Goal: Information Seeking & Learning: Learn about a topic

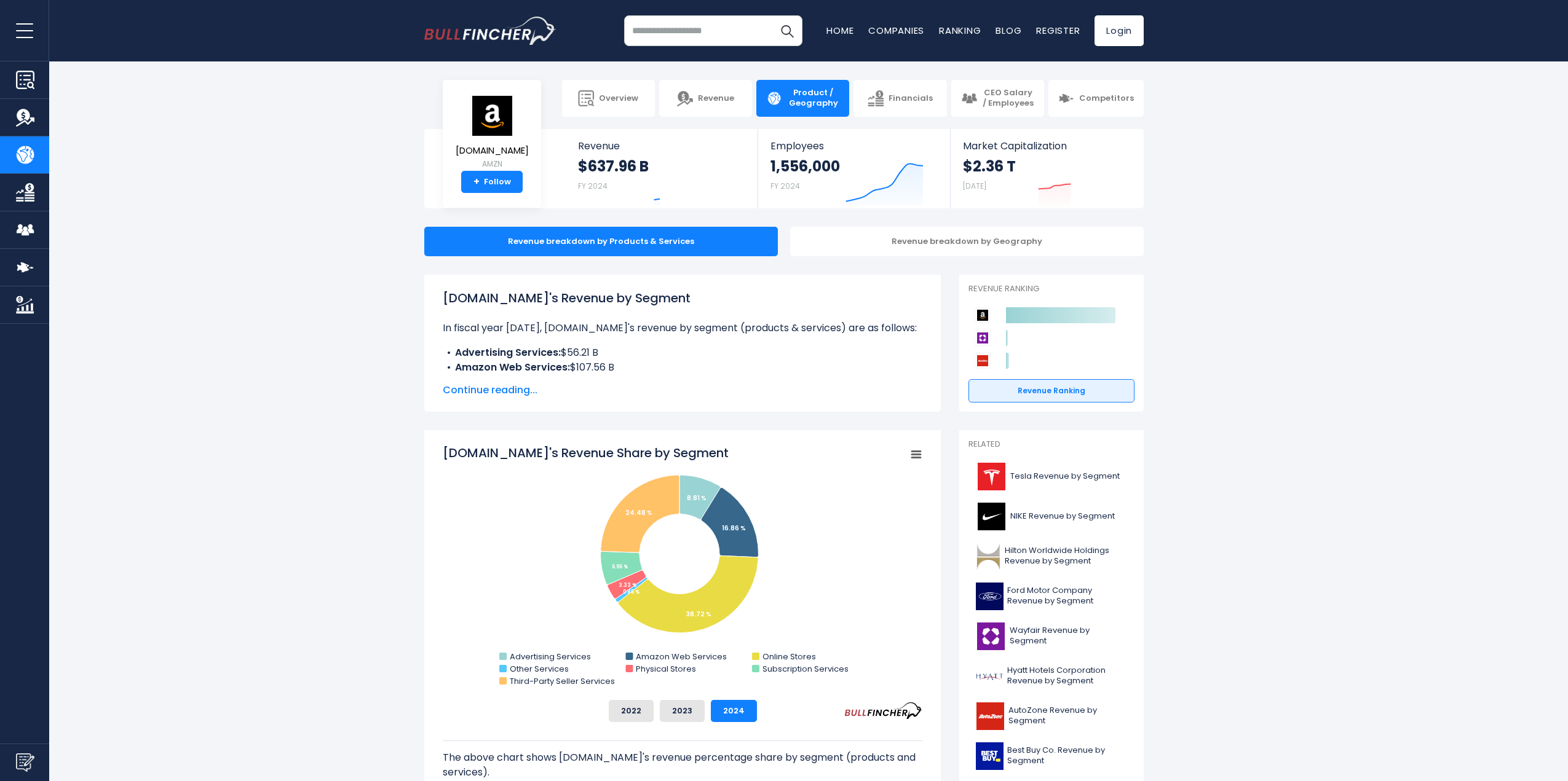
scroll to position [62, 0]
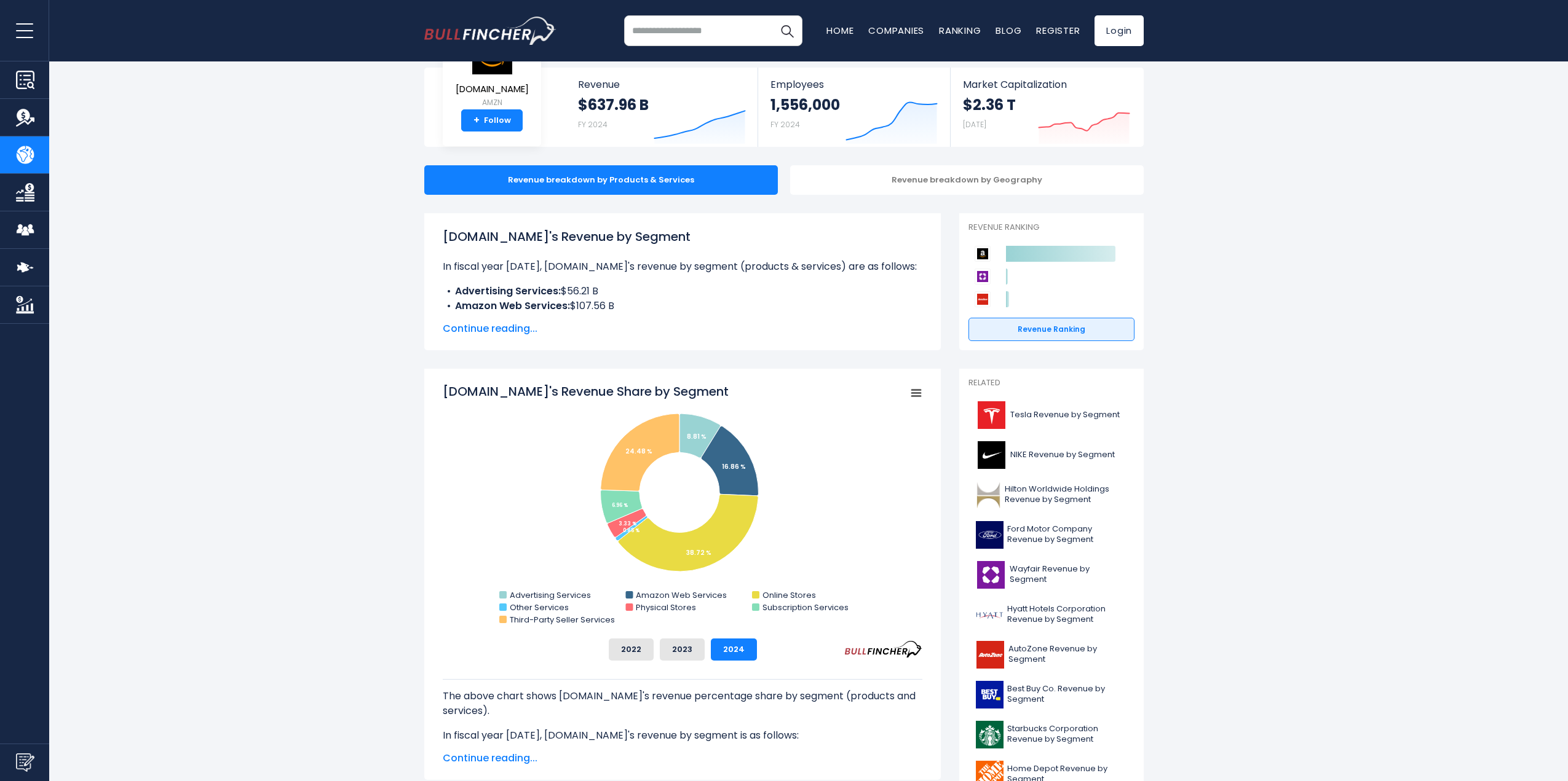
click at [478, 330] on span "Continue reading..." at bounding box center [682, 329] width 480 height 14
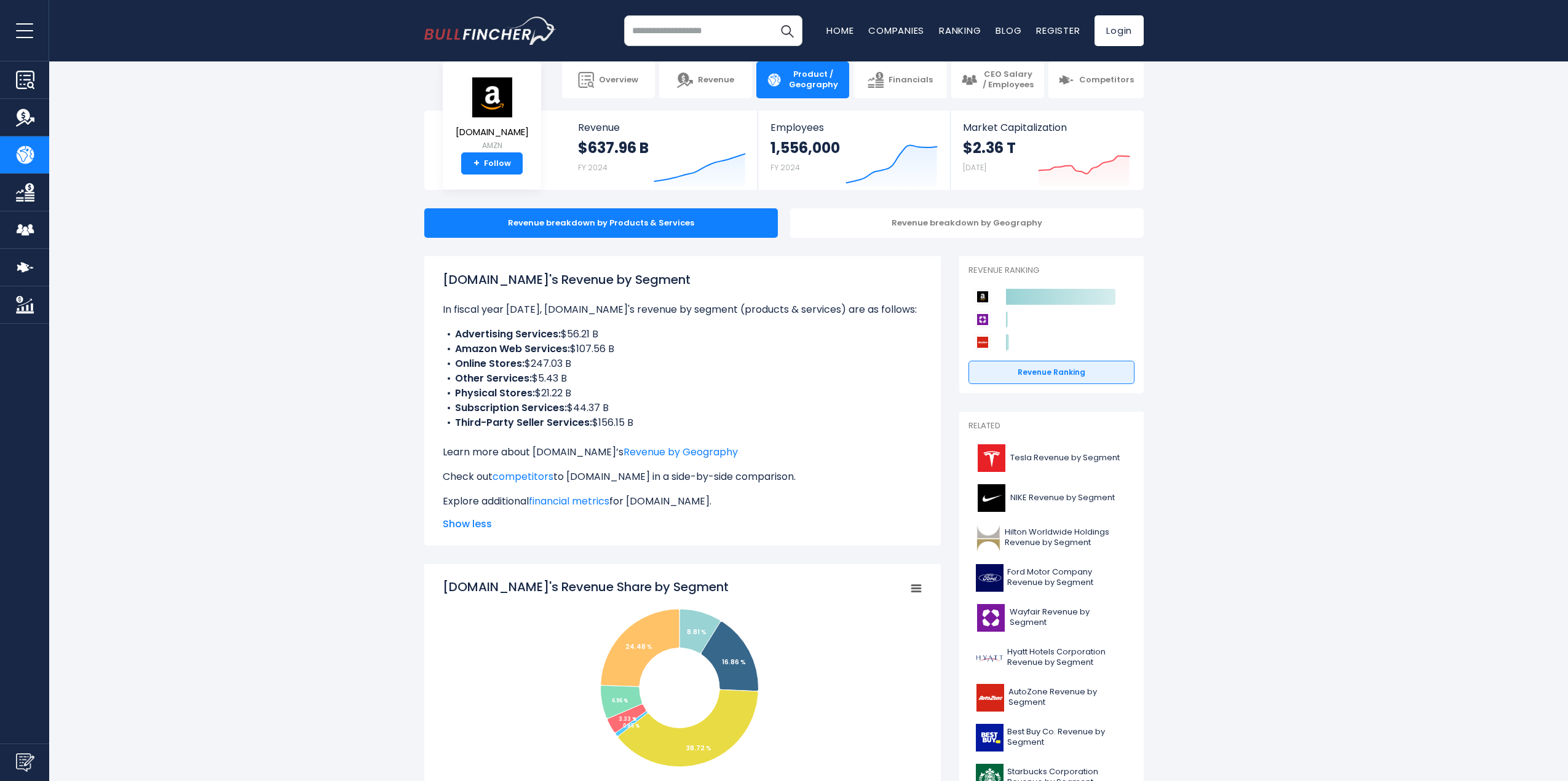
scroll to position [0, 0]
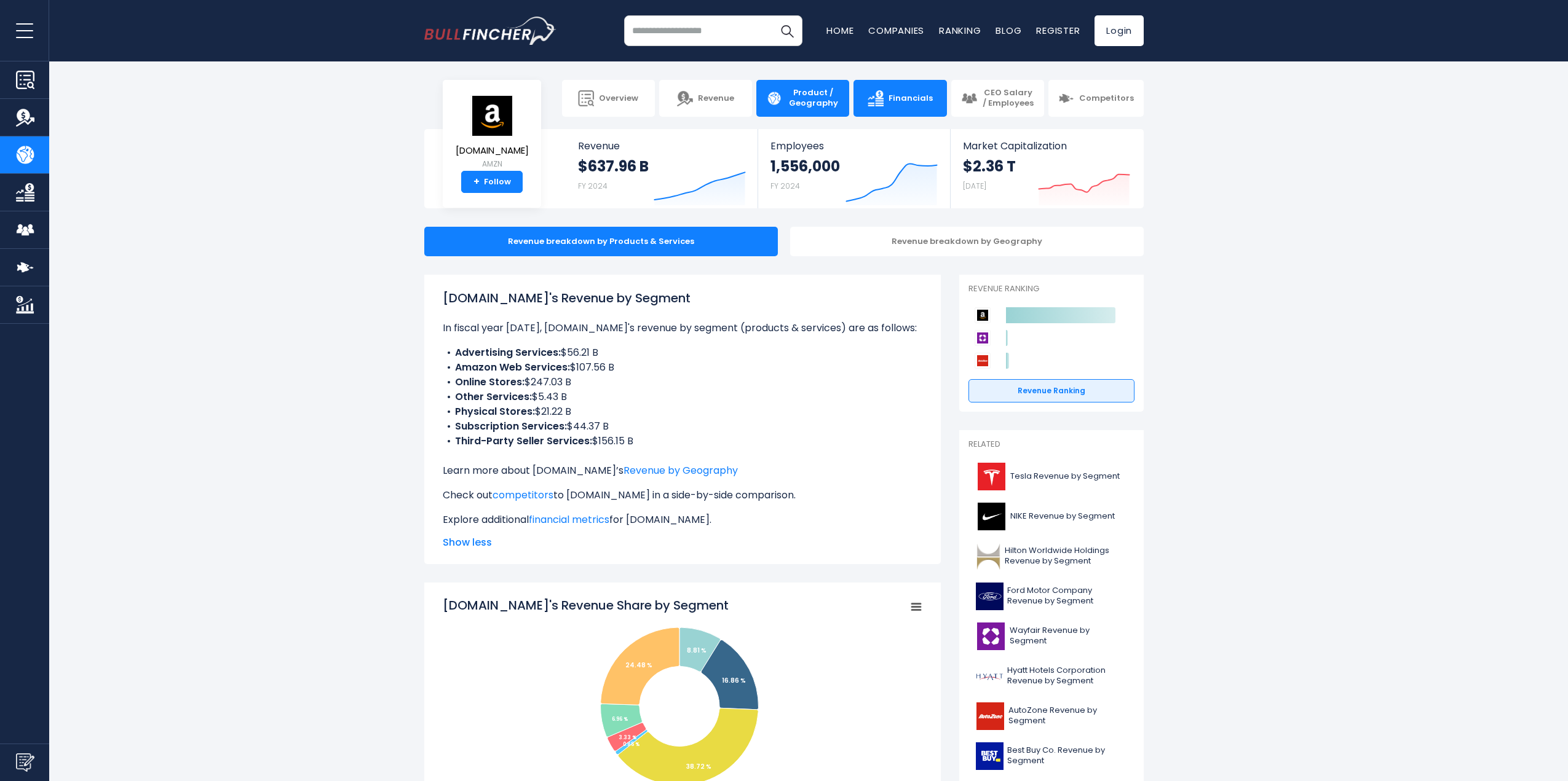
click at [889, 96] on link "Financials" at bounding box center [900, 98] width 93 height 37
click at [894, 86] on link "Financials" at bounding box center [900, 98] width 93 height 37
click at [885, 236] on div "Revenue breakdown by Geography" at bounding box center [967, 241] width 354 height 30
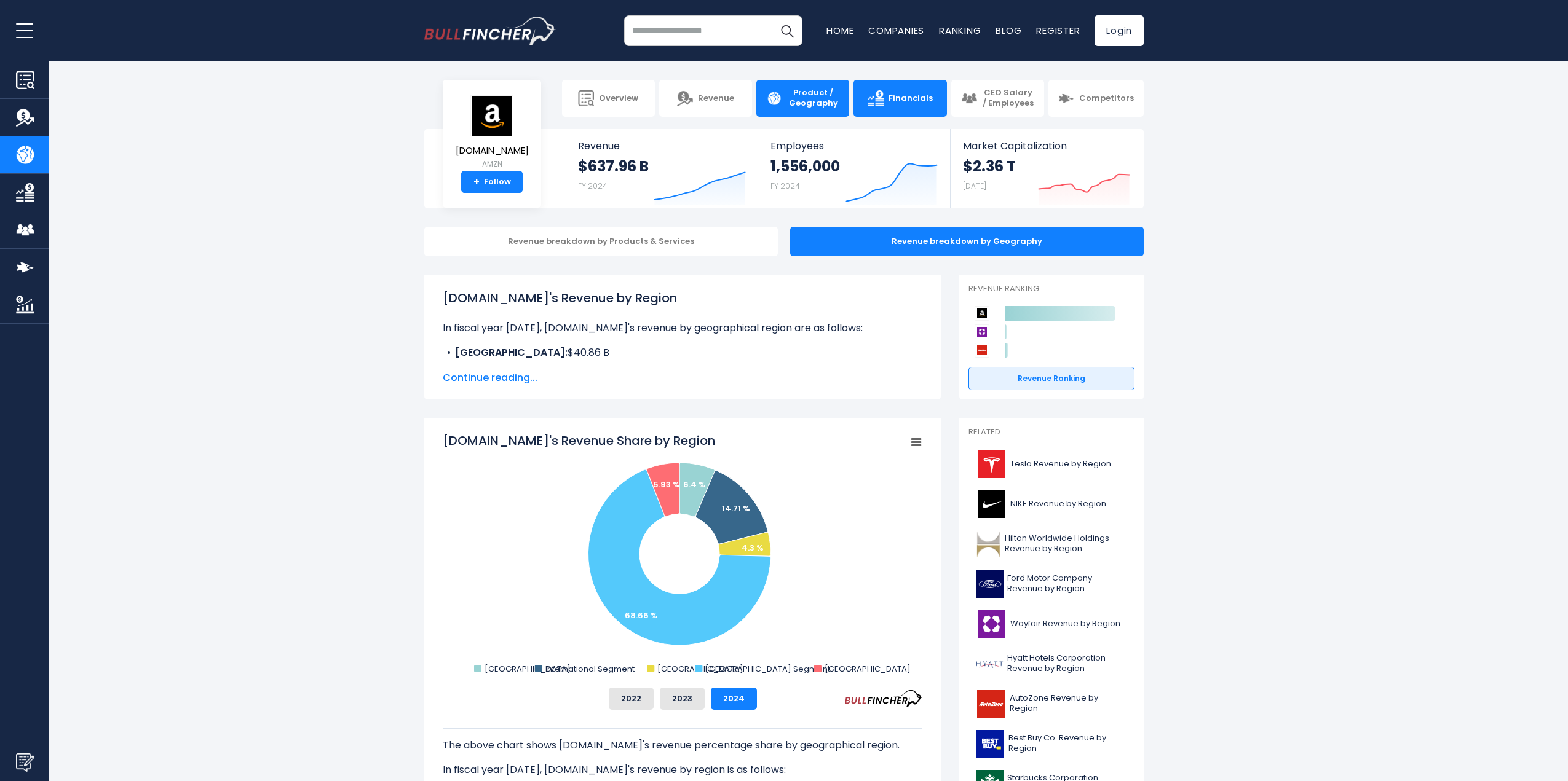
click at [857, 98] on link "Financials" at bounding box center [900, 98] width 93 height 37
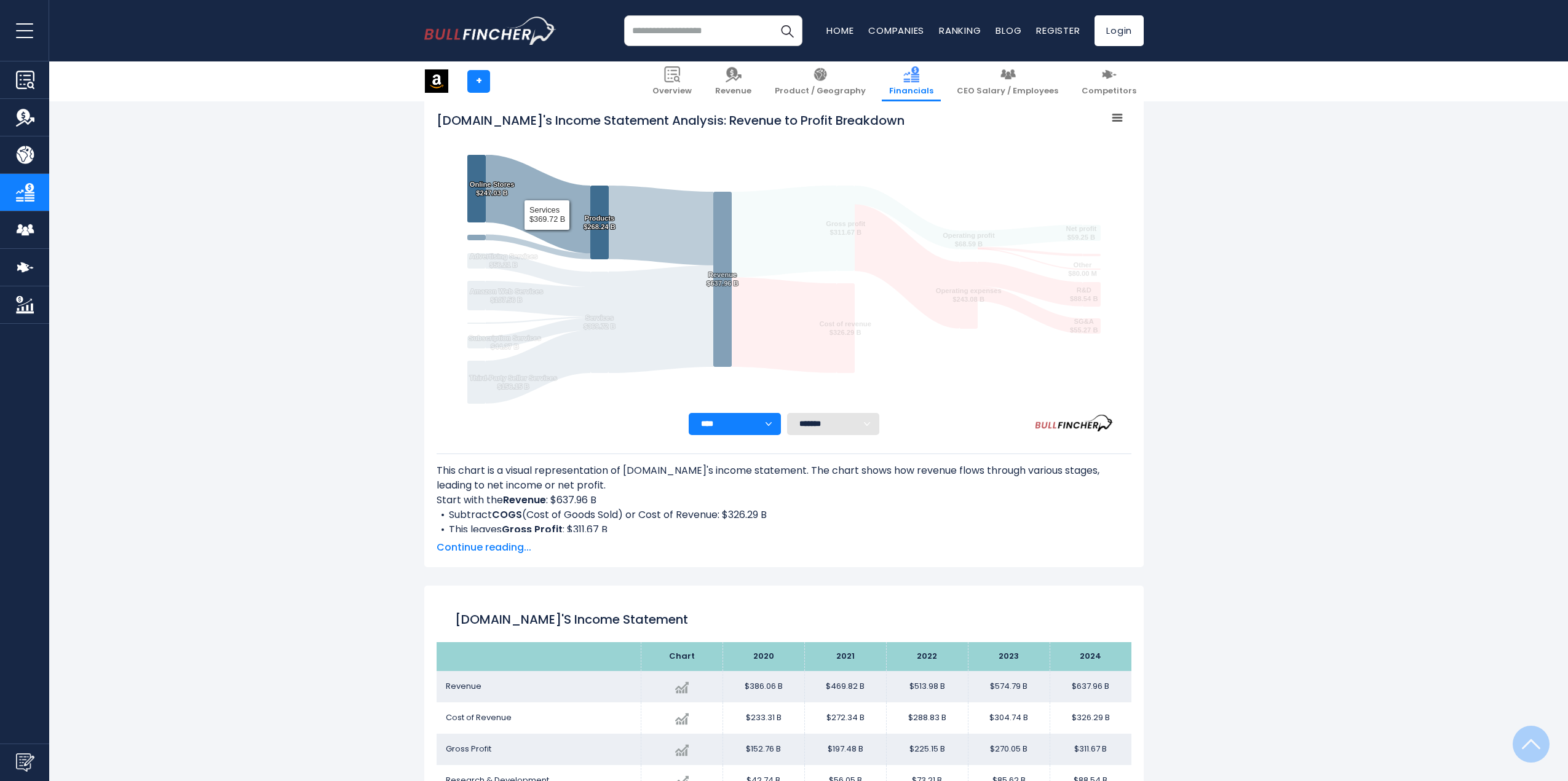
scroll to position [369, 0]
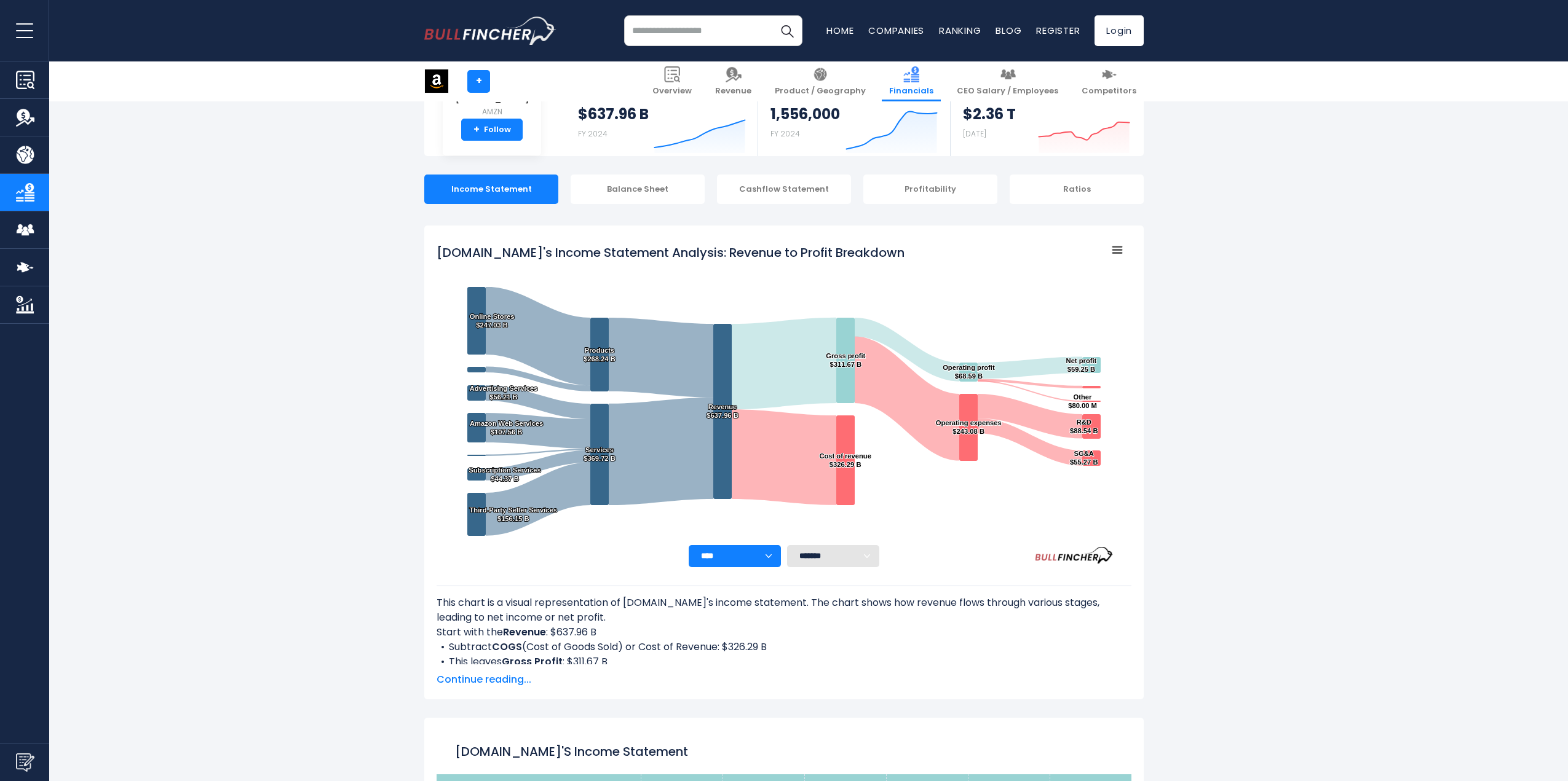
scroll to position [51, 0]
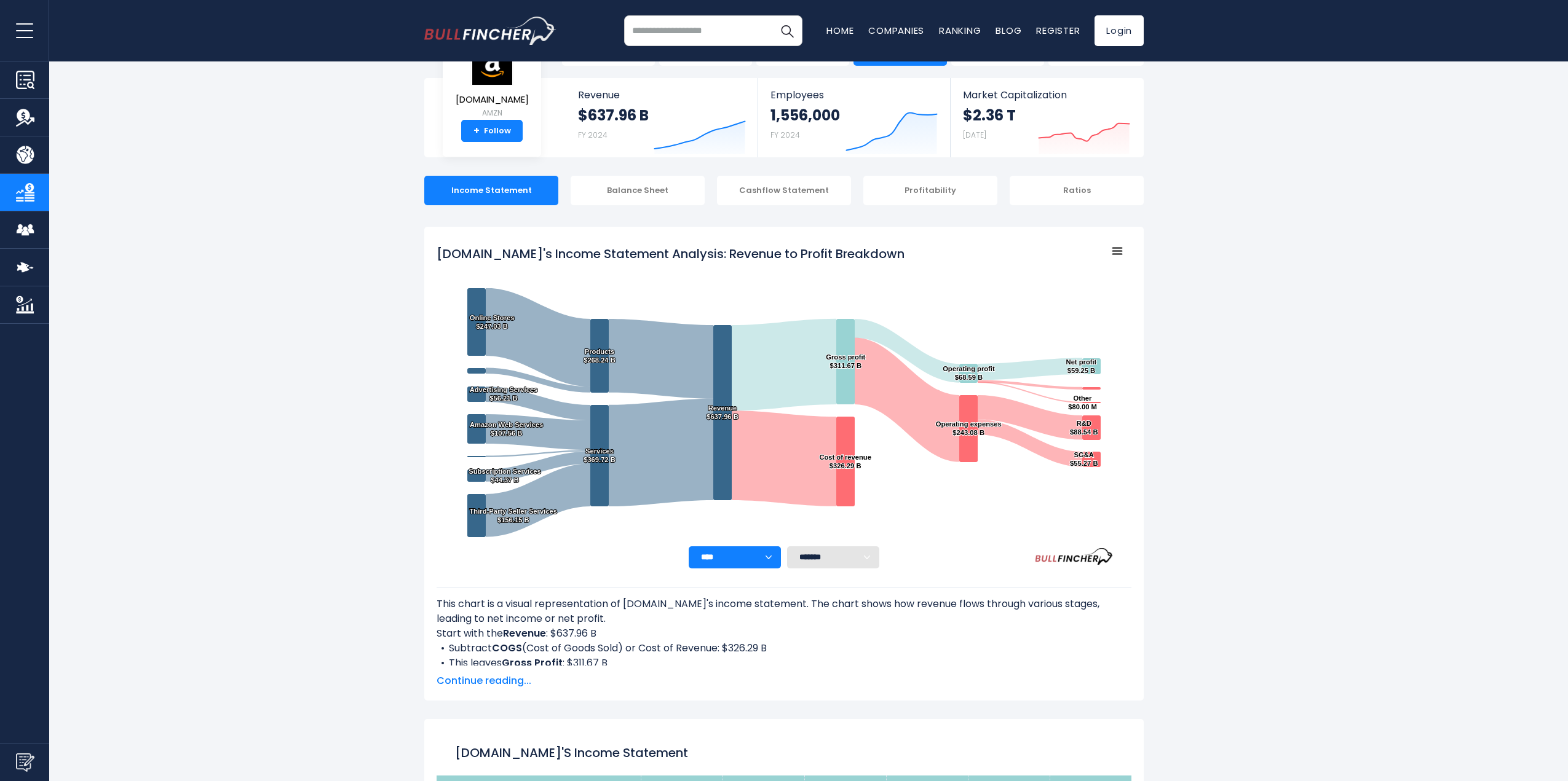
click at [723, 33] on input "search" at bounding box center [714, 31] width 178 height 31
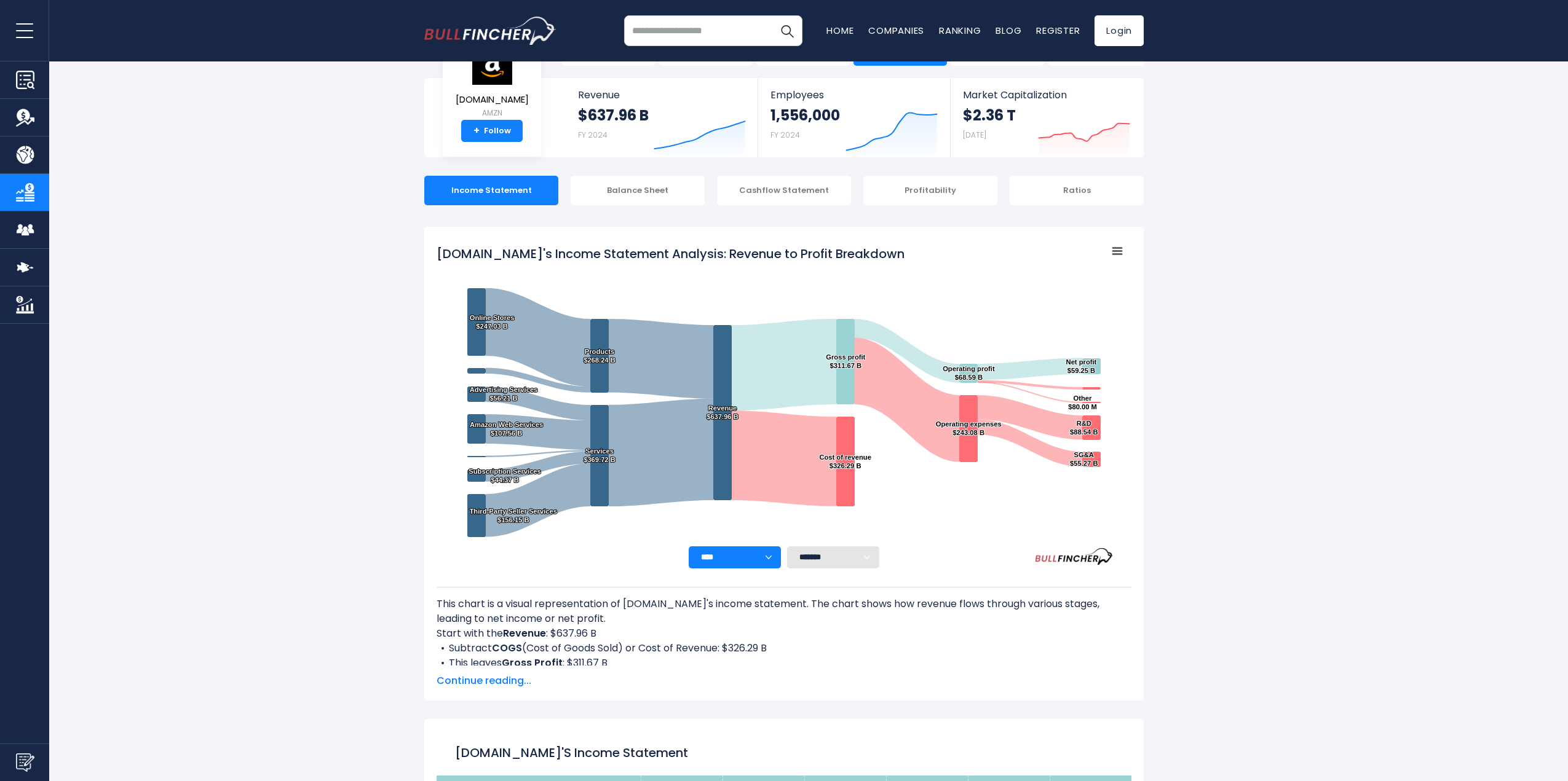
click at [732, 32] on input "search" at bounding box center [714, 31] width 178 height 31
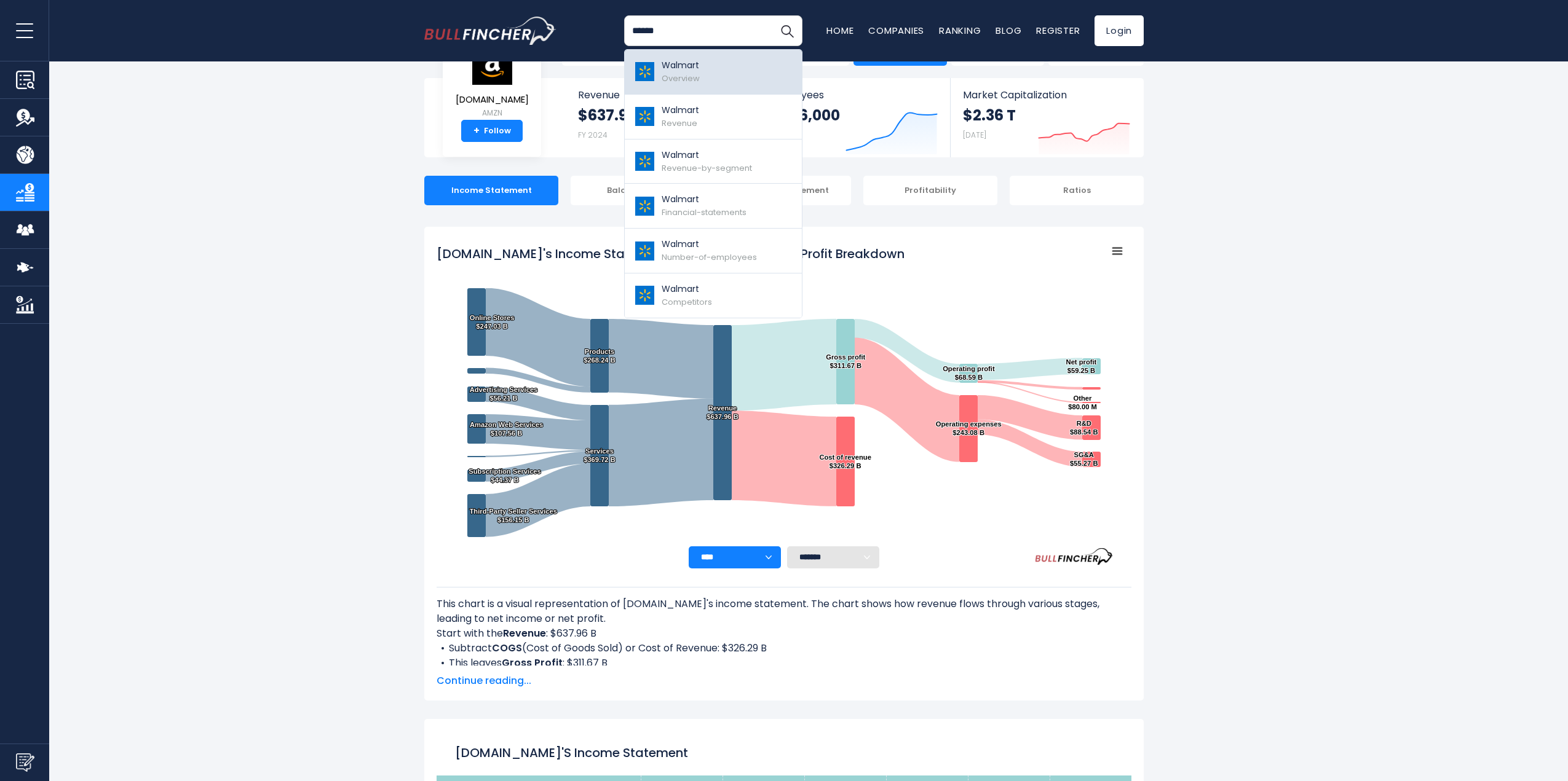
type input "******"
click at [731, 75] on link "Walmart Overview" at bounding box center [713, 72] width 177 height 45
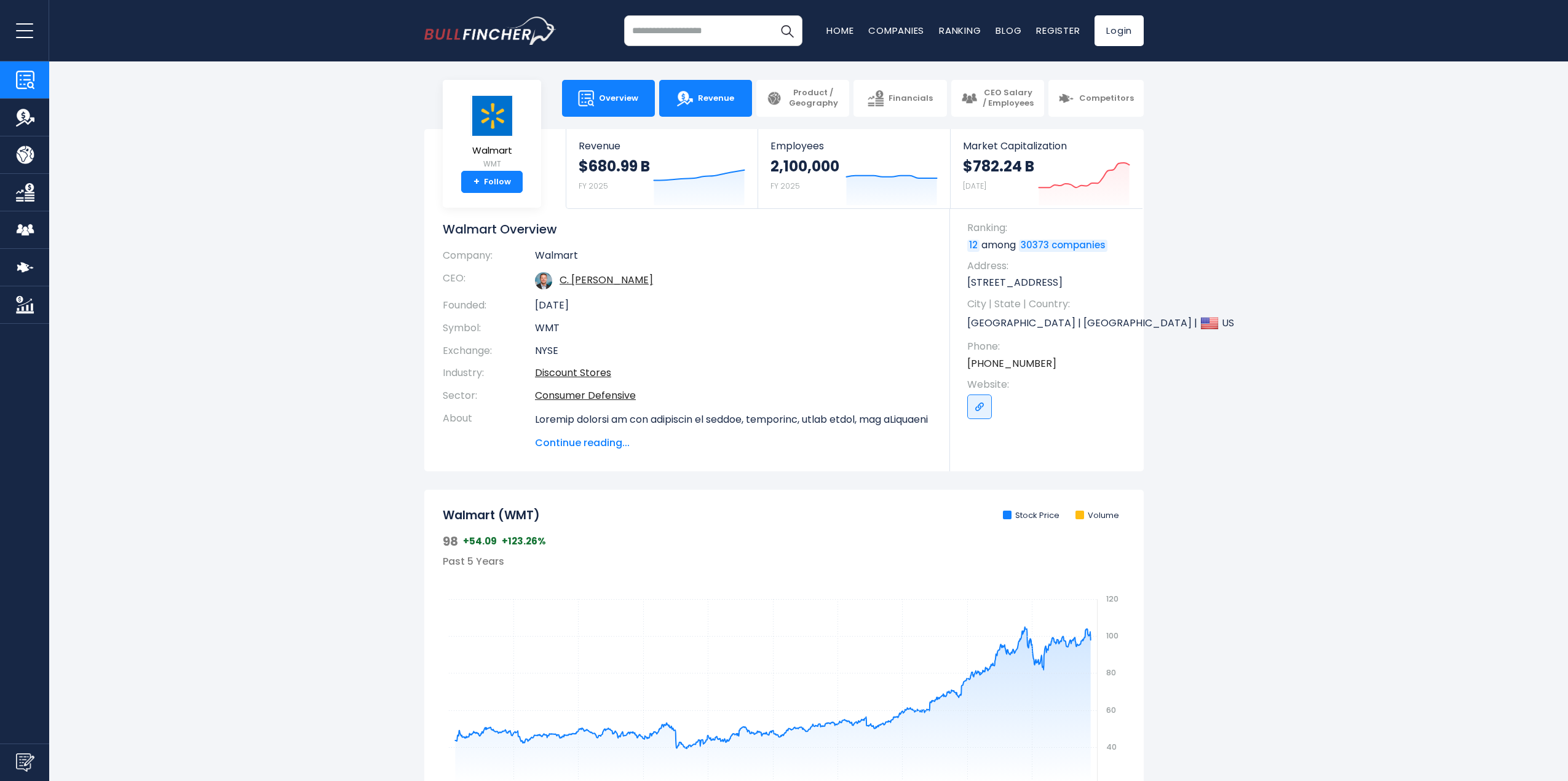
click at [703, 100] on span "Revenue" at bounding box center [715, 98] width 36 height 10
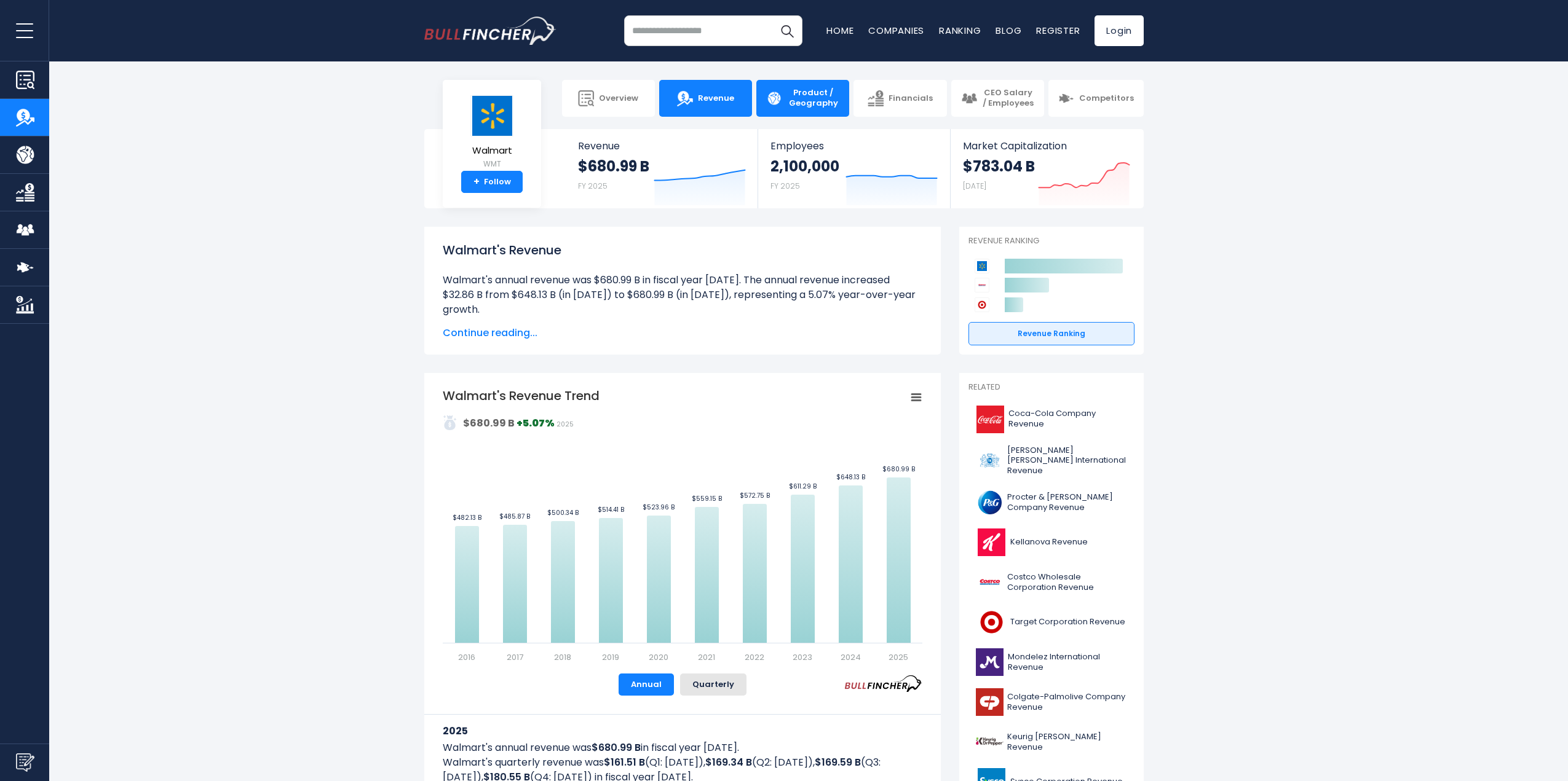
click at [830, 105] on span "Product / Geography" at bounding box center [813, 98] width 52 height 21
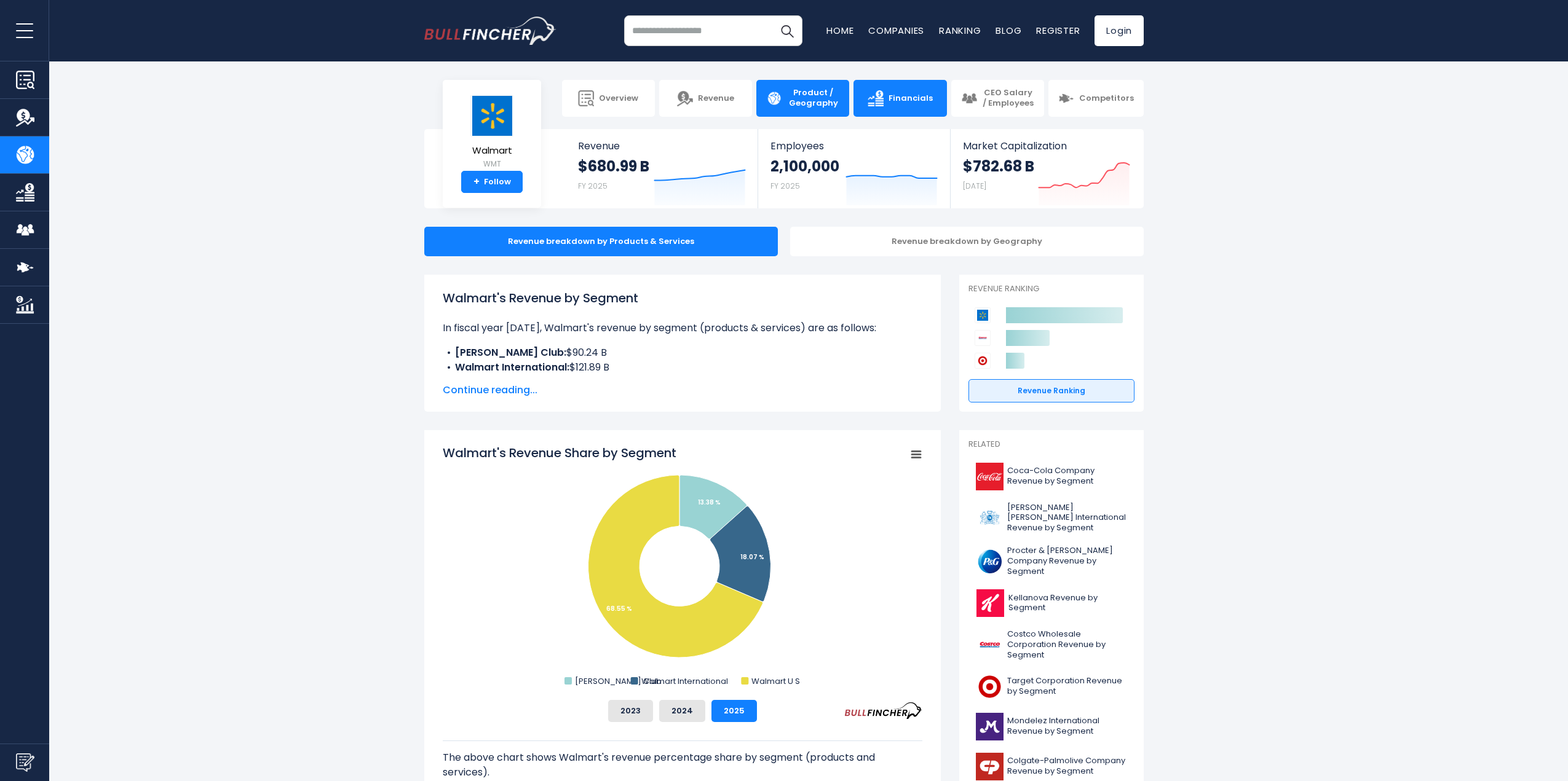
click at [907, 108] on link "Financials" at bounding box center [900, 98] width 93 height 37
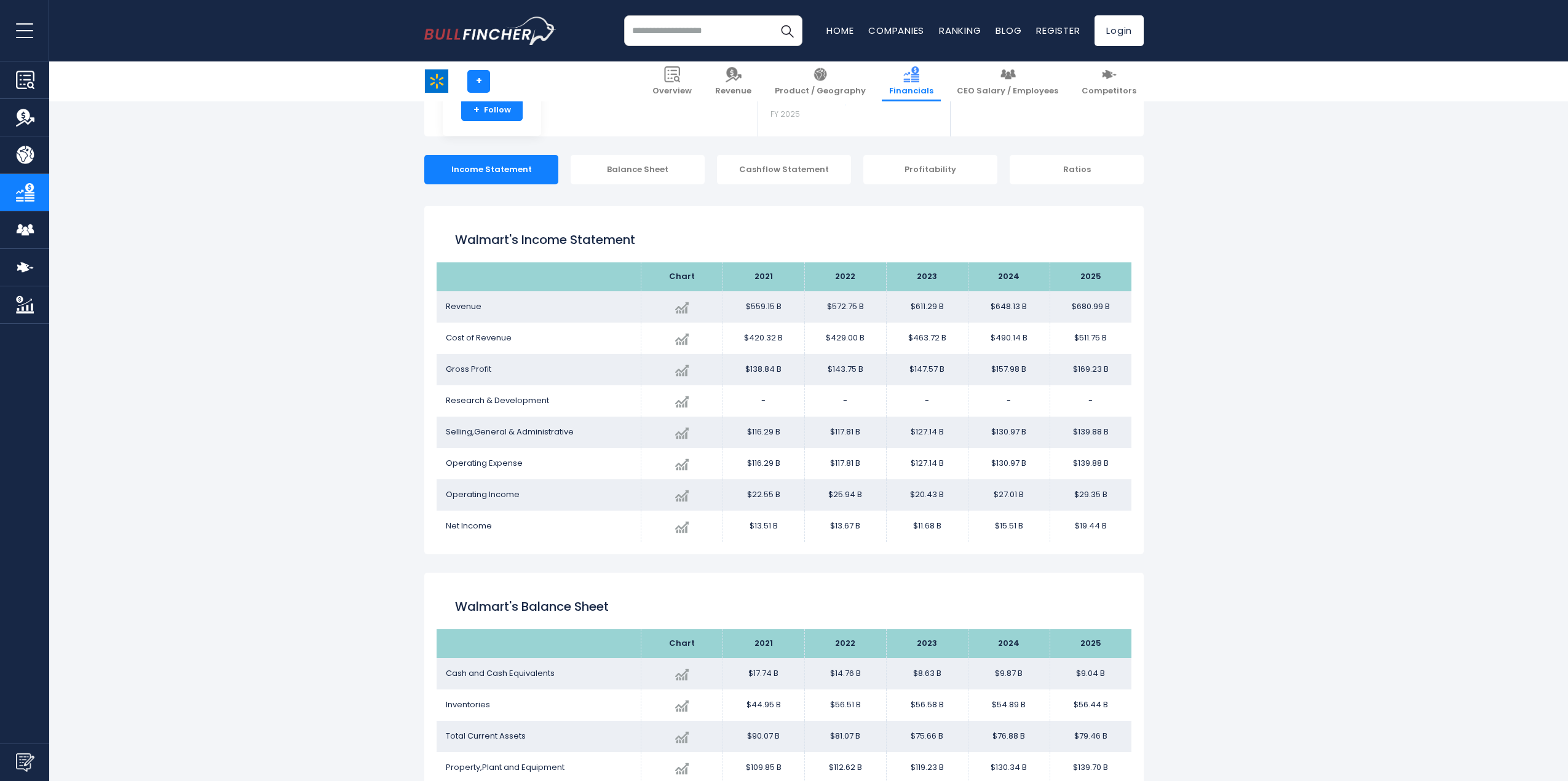
scroll to position [174, 0]
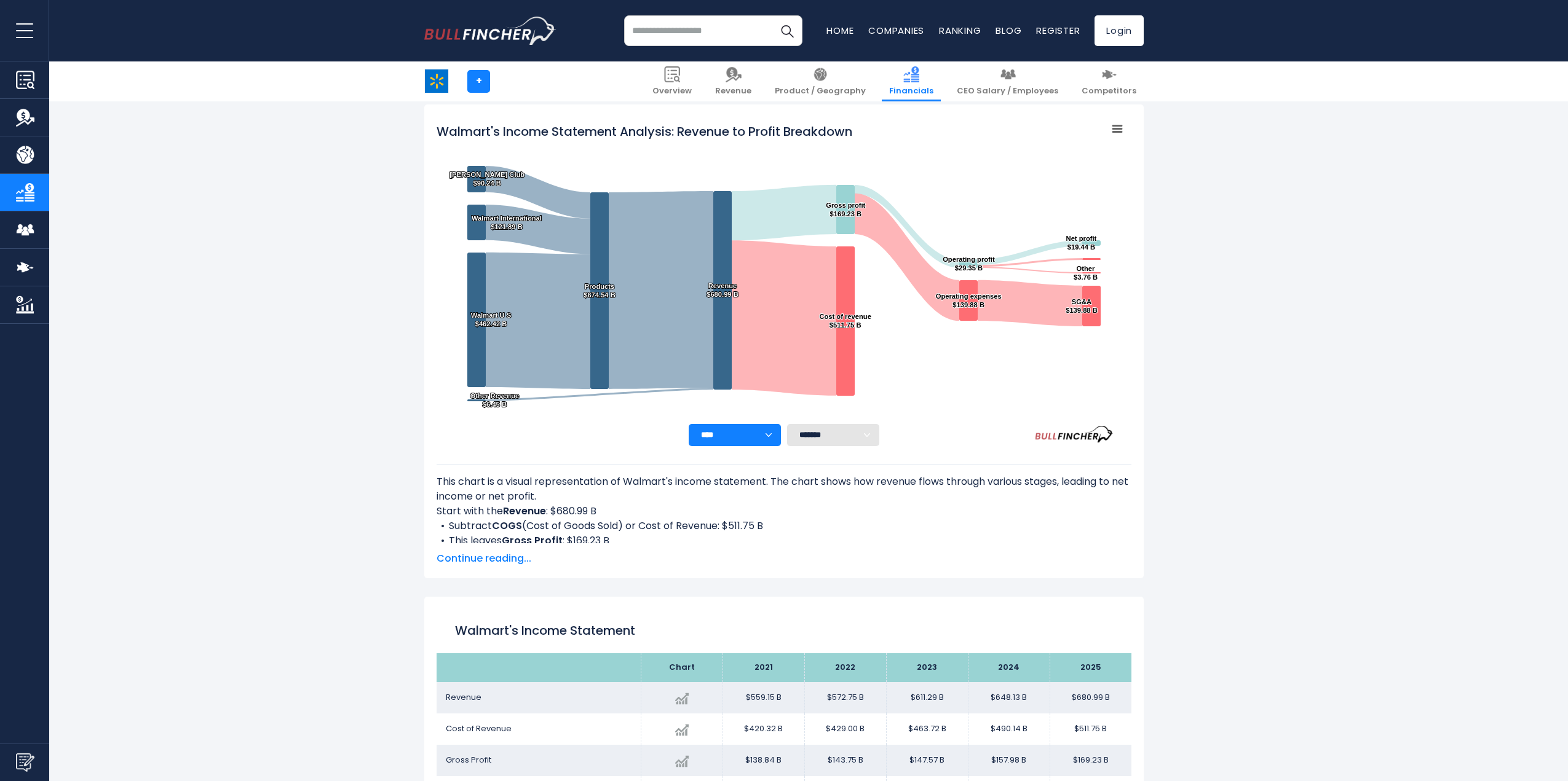
click at [687, 22] on input "search" at bounding box center [714, 31] width 178 height 31
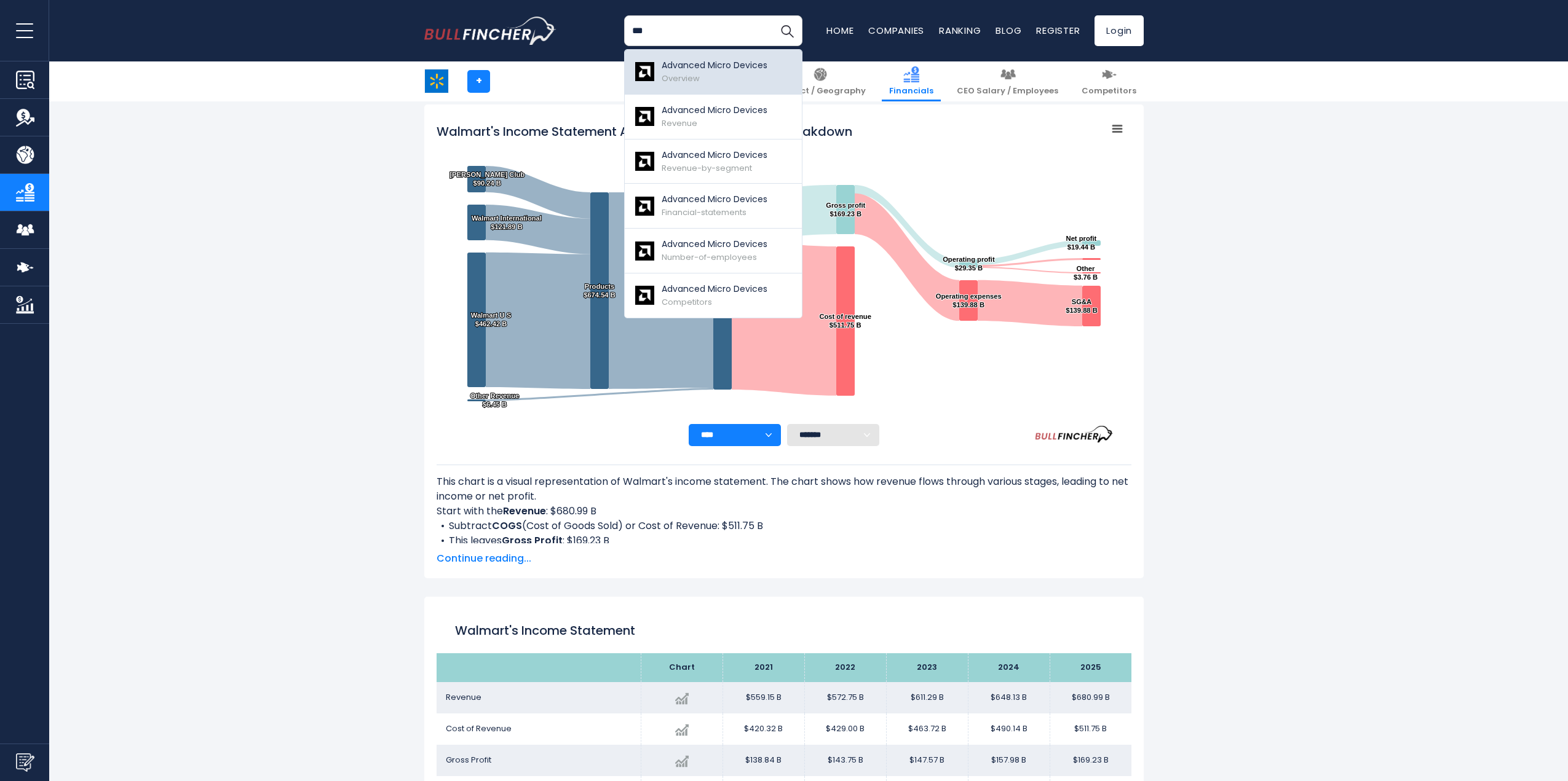
type input "***"
click at [698, 62] on p "Advanced Micro Devices" at bounding box center [714, 65] width 106 height 13
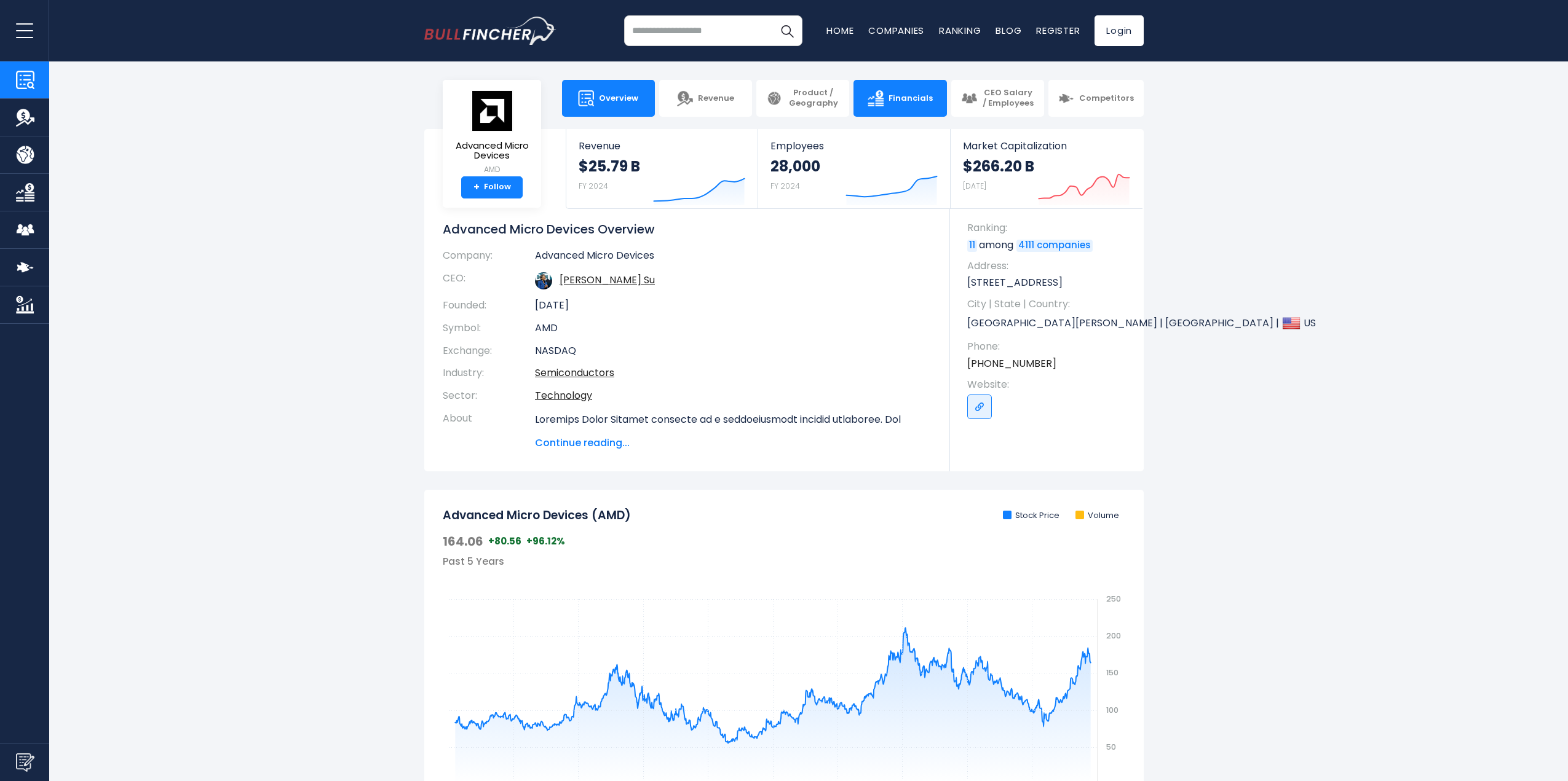
click at [866, 105] on link "Financials" at bounding box center [900, 98] width 93 height 37
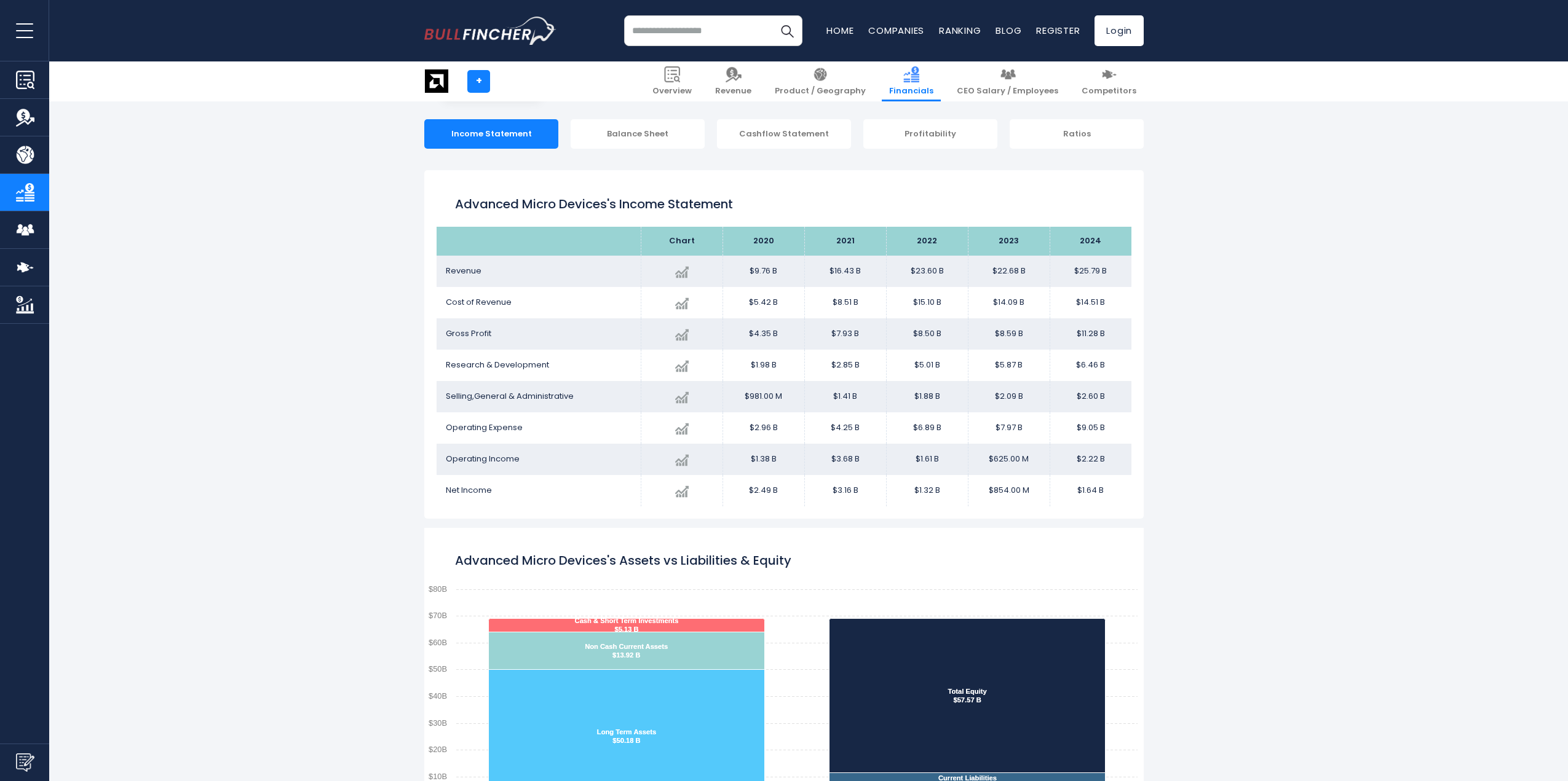
scroll to position [174, 0]
